Goal: Information Seeking & Learning: Find specific fact

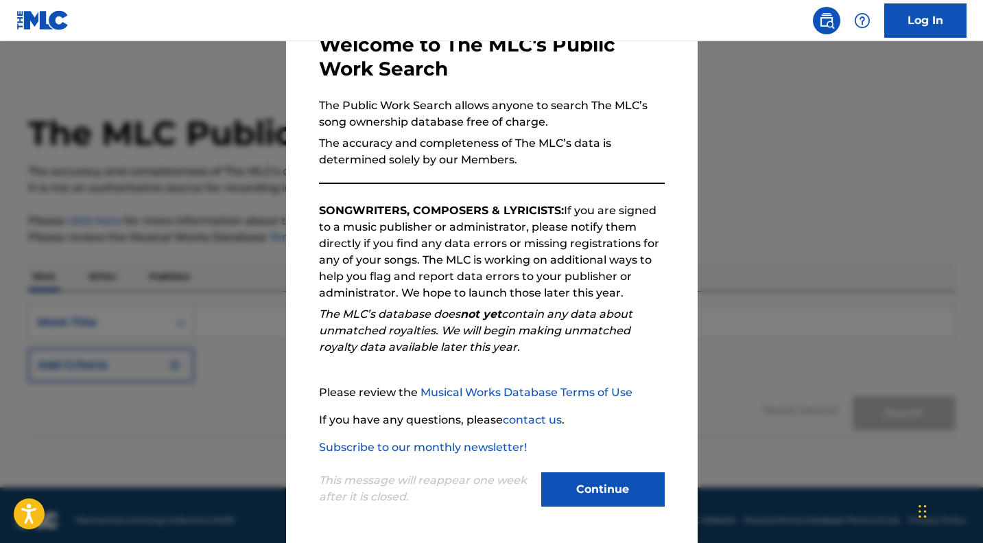
click at [598, 494] on button "Continue" at bounding box center [602, 489] width 123 height 34
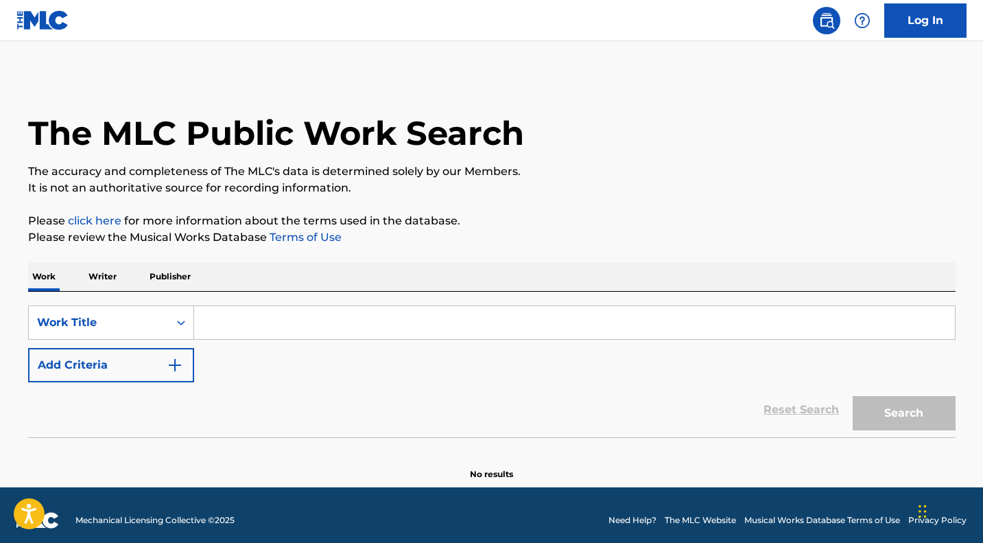
click at [274, 324] on input "Search Form" at bounding box center [574, 322] width 761 height 33
type input "b"
paste input "borrachito y loco"
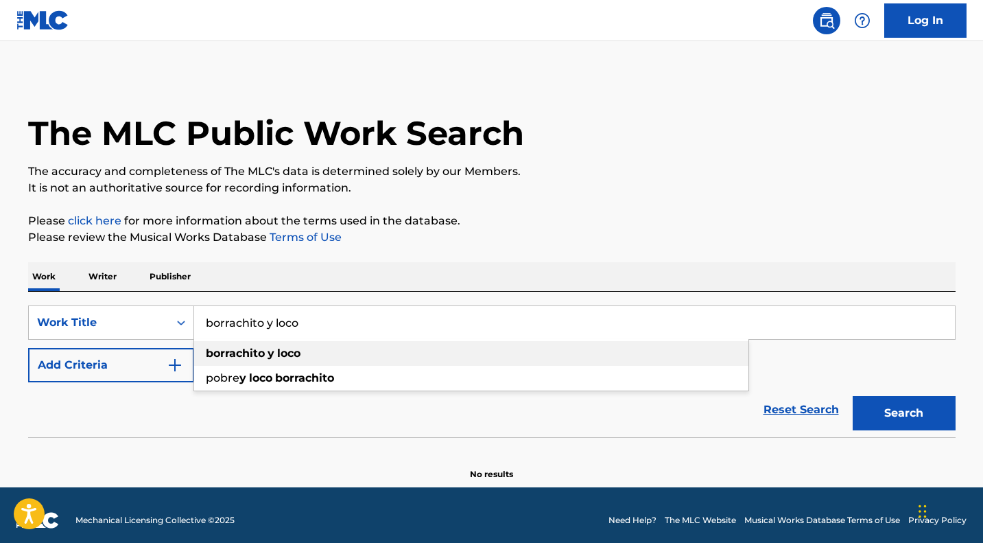
type input "borrachito y loco"
click at [281, 355] on strong "loco" at bounding box center [288, 352] width 23 height 13
click at [882, 405] on button "Search" at bounding box center [904, 413] width 103 height 34
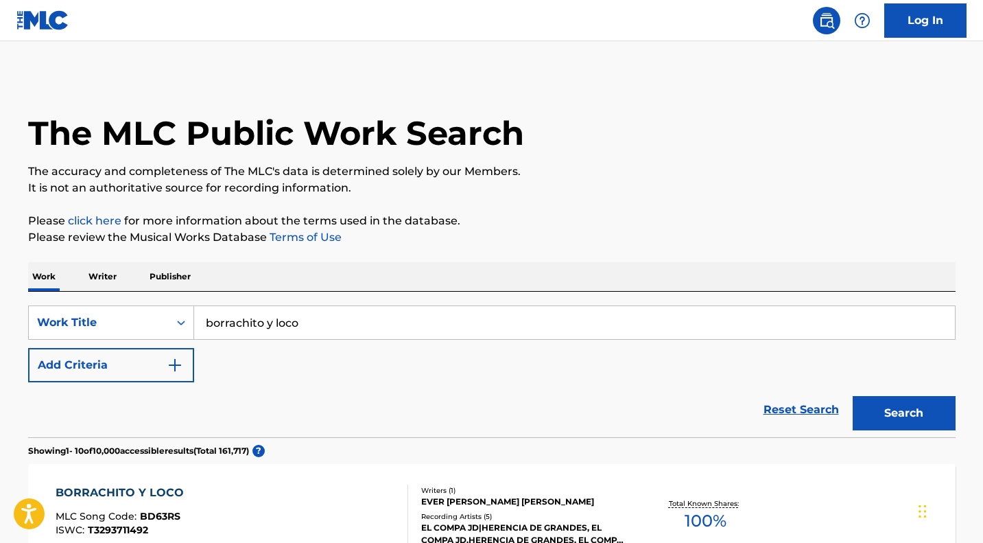
scroll to position [241, 0]
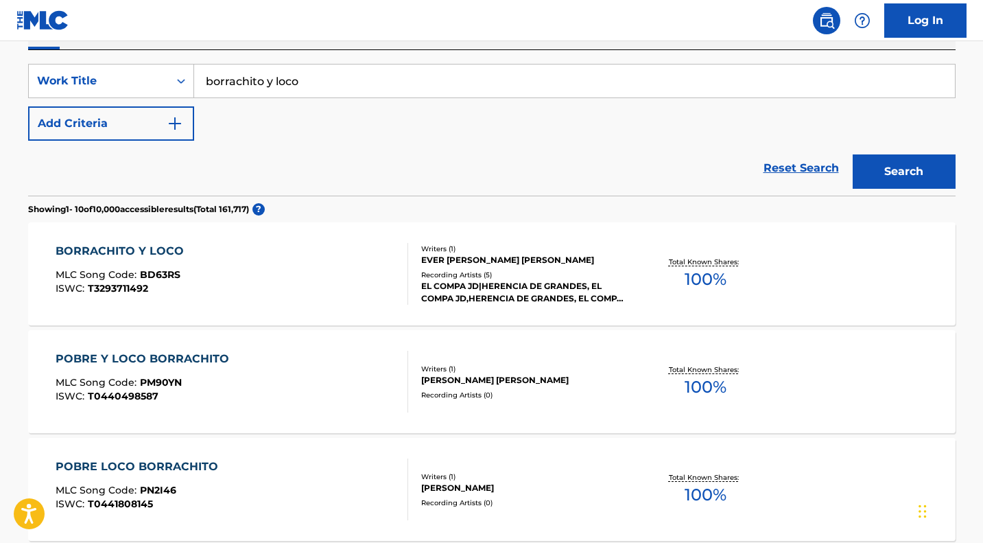
click at [595, 269] on div "Writers ( 1 ) EVER [PERSON_NAME] [PERSON_NAME] Recording Artists ( 5 ) EL COMPA…" at bounding box center [518, 274] width 220 height 61
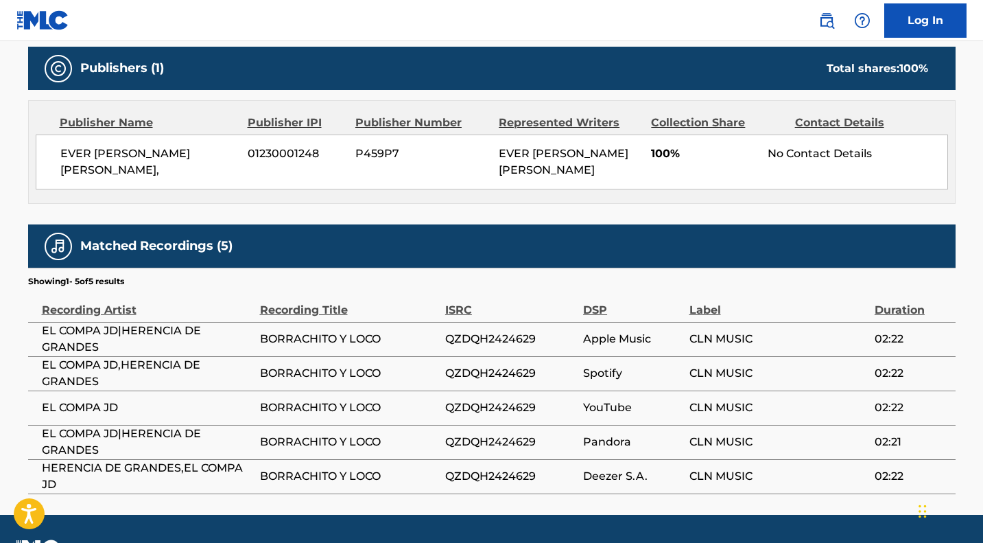
scroll to position [617, 0]
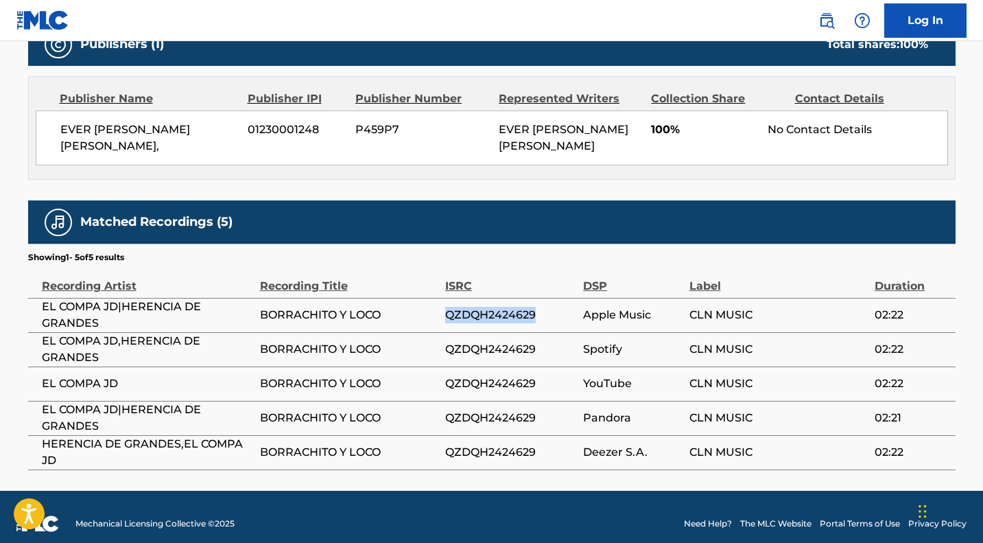
drag, startPoint x: 534, startPoint y: 307, endPoint x: 449, endPoint y: 318, distance: 85.9
click at [449, 318] on span "QZDQH2424629" at bounding box center [510, 315] width 131 height 16
copy span "QZDQH2424629"
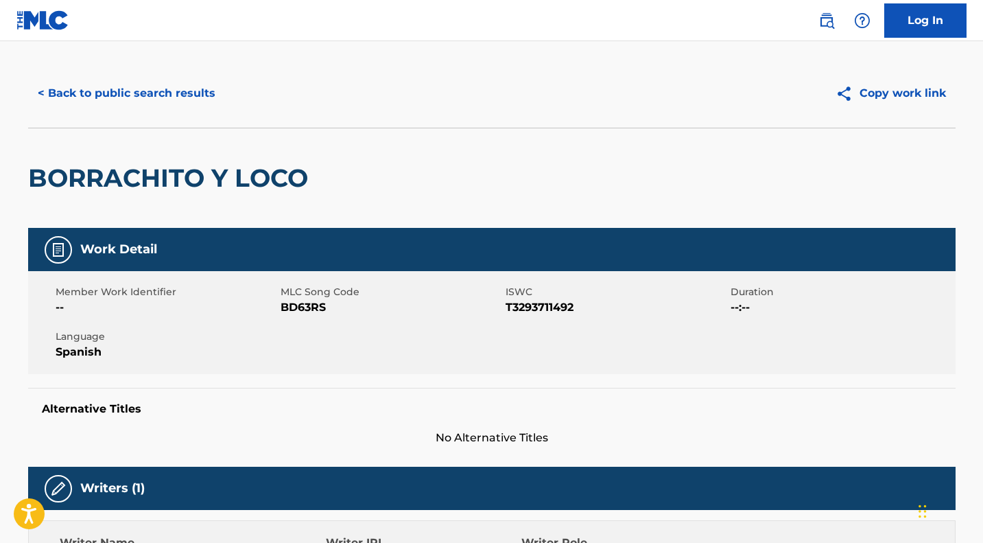
scroll to position [0, 0]
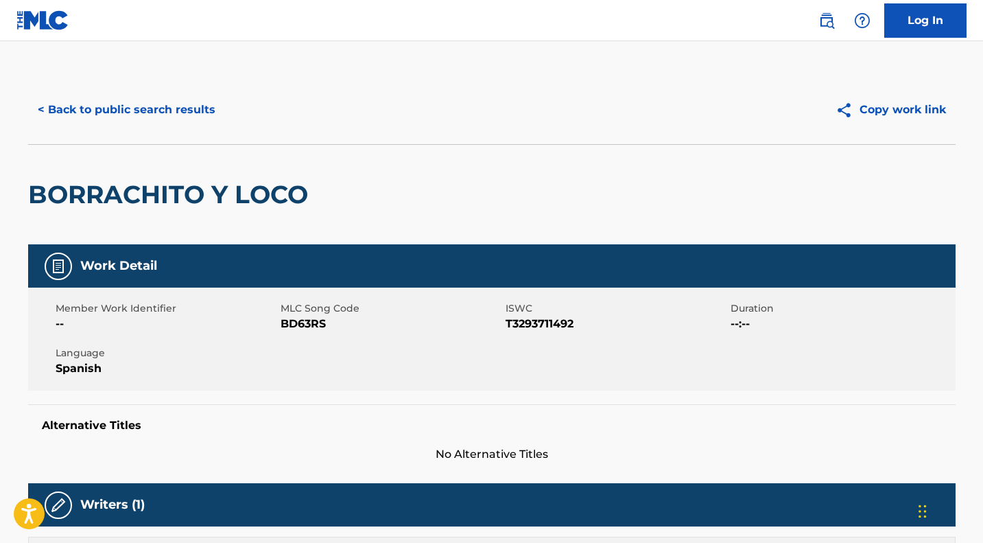
click at [170, 109] on button "< Back to public search results" at bounding box center [126, 110] width 197 height 34
